Goal: Task Accomplishment & Management: Manage account settings

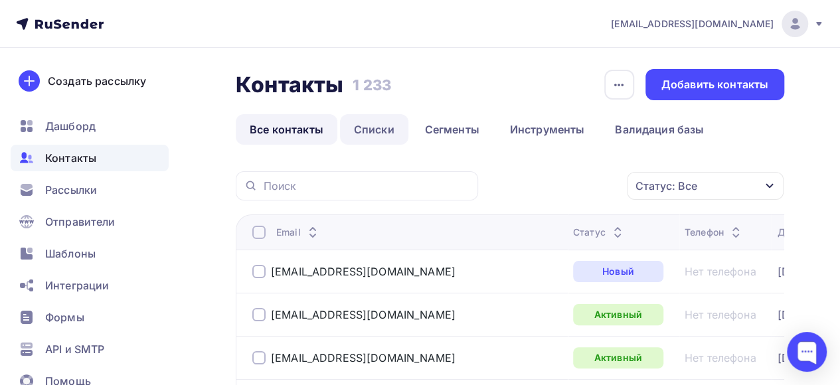
click at [374, 134] on link "Списки" at bounding box center [374, 129] width 68 height 31
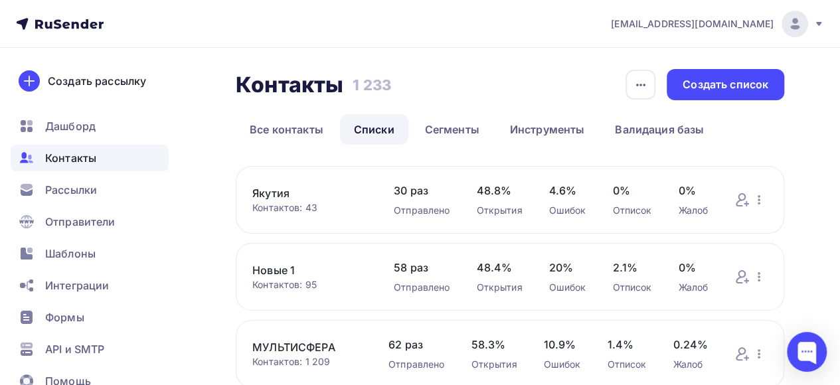
click at [263, 270] on link "Новые 1" at bounding box center [309, 270] width 115 height 16
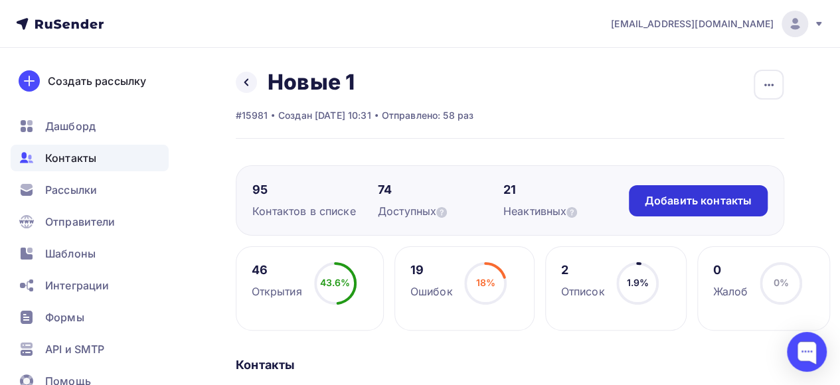
click at [723, 206] on div "Добавить контакты" at bounding box center [698, 200] width 107 height 15
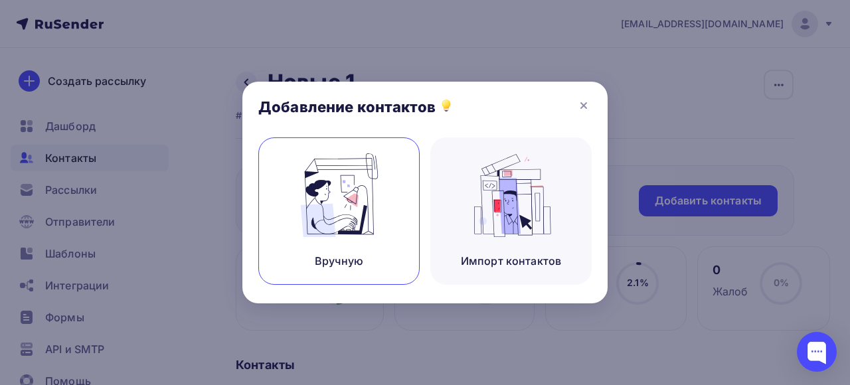
click at [315, 217] on img at bounding box center [339, 195] width 89 height 84
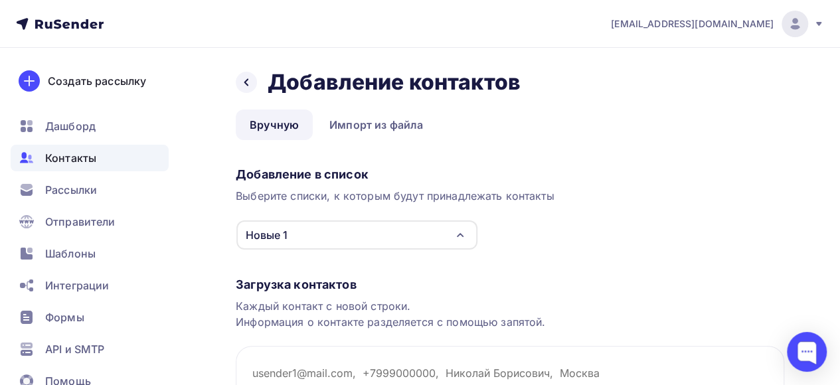
scroll to position [133, 0]
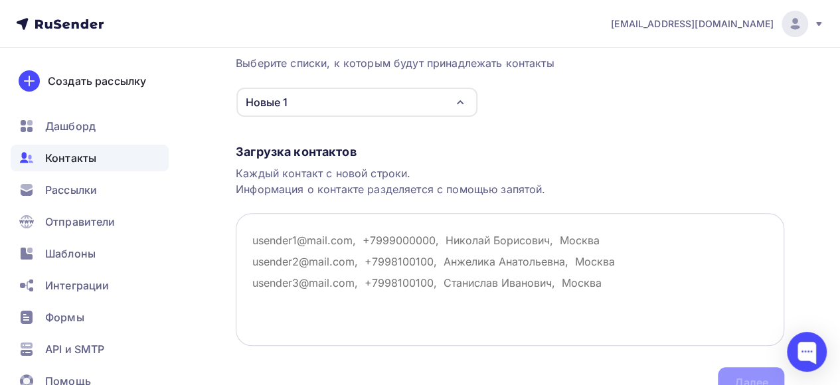
paste textarea "[EMAIL_ADDRESS][DOMAIN_NAME] - Коммунарка"
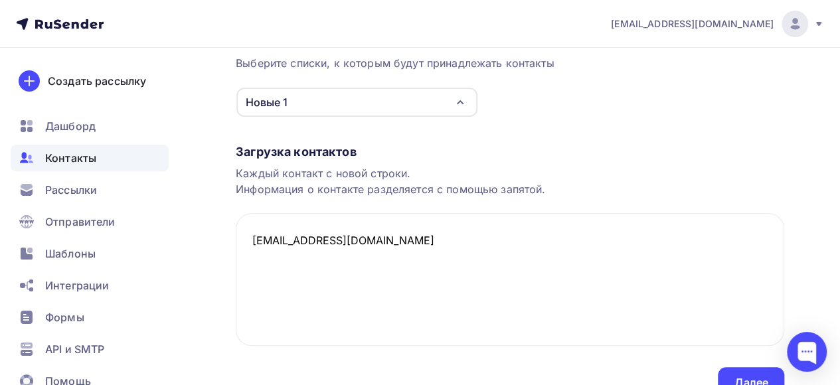
paste textarea "[EMAIL_ADDRESS][DOMAIN_NAME] -[STREET_ADDRESS][PERSON_NAME]"
paste textarea "[EMAIL_ADDRESS][DOMAIN_NAME] - [STREET_ADDRESS]"
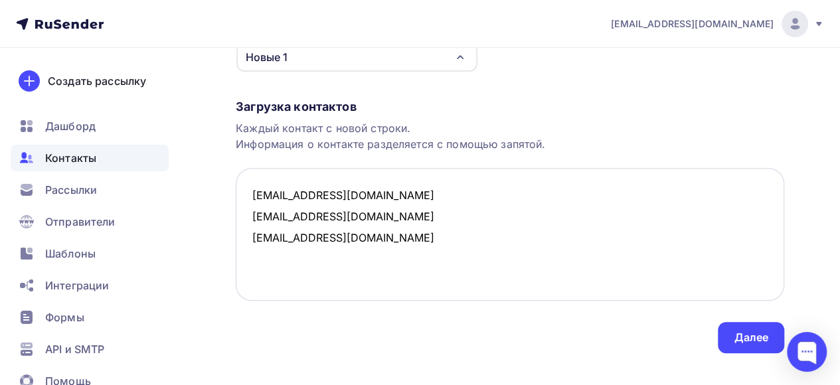
scroll to position [199, 0]
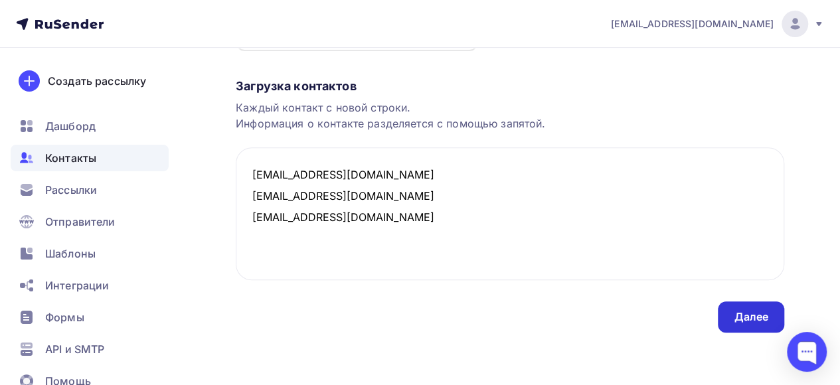
type textarea "[EMAIL_ADDRESS][DOMAIN_NAME] [EMAIL_ADDRESS][DOMAIN_NAME] [EMAIL_ADDRESS][DOMAI…"
click at [745, 316] on div "Далее" at bounding box center [751, 317] width 35 height 15
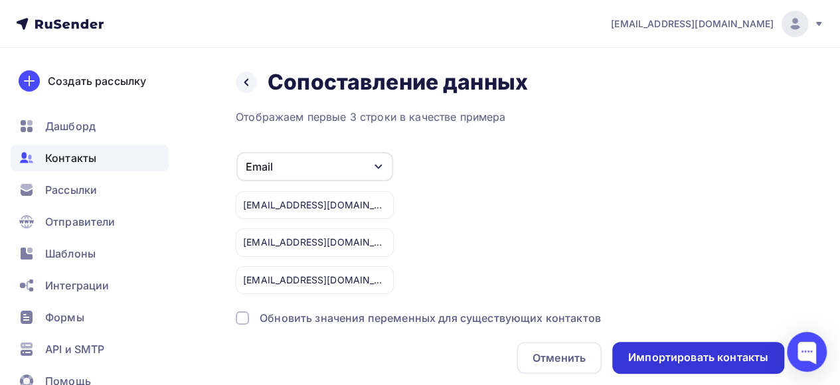
click at [726, 357] on div "Импортировать контакты" at bounding box center [699, 357] width 140 height 15
